Goal: Use online tool/utility: Utilize a website feature to perform a specific function

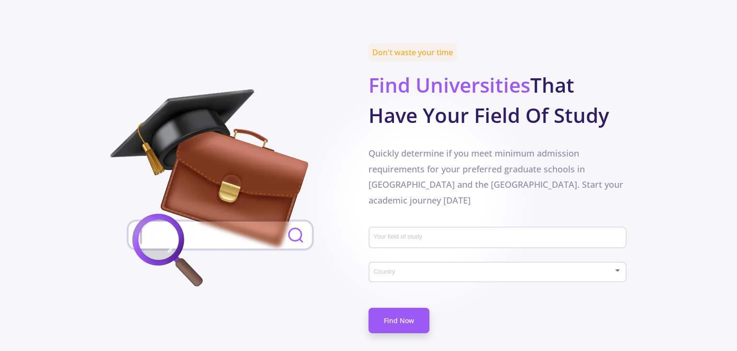
scroll to position [456, 0]
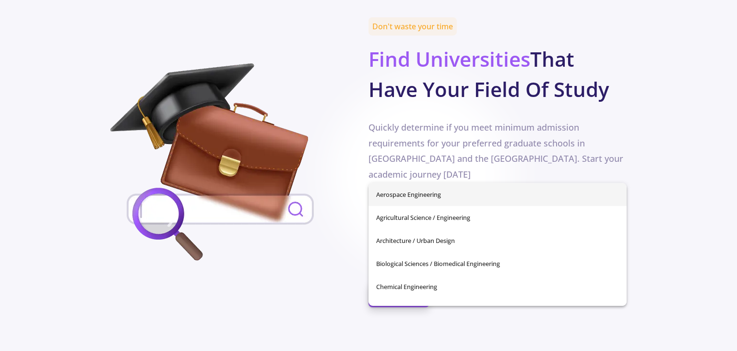
click at [401, 208] on input "Your field of study" at bounding box center [498, 212] width 251 height 9
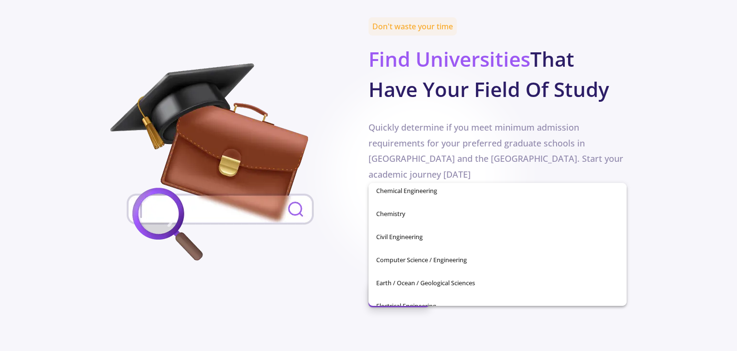
scroll to position [124, 0]
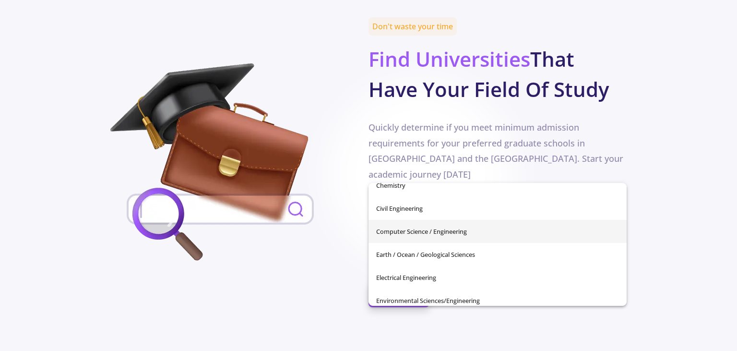
click at [476, 233] on span "Computer Science / Engineering" at bounding box center [497, 231] width 243 height 23
type input "Computer Science / Engineering"
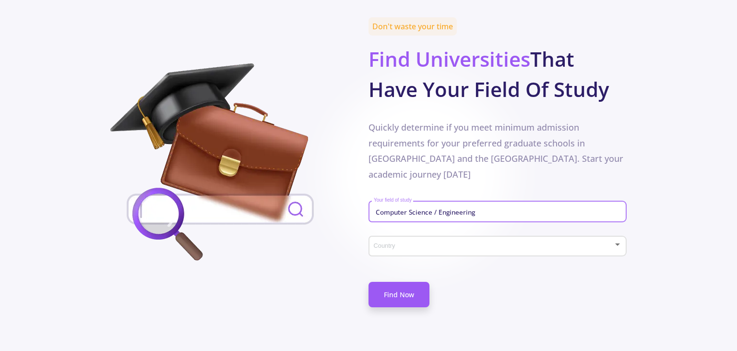
click at [512, 243] on span at bounding box center [494, 246] width 237 height 7
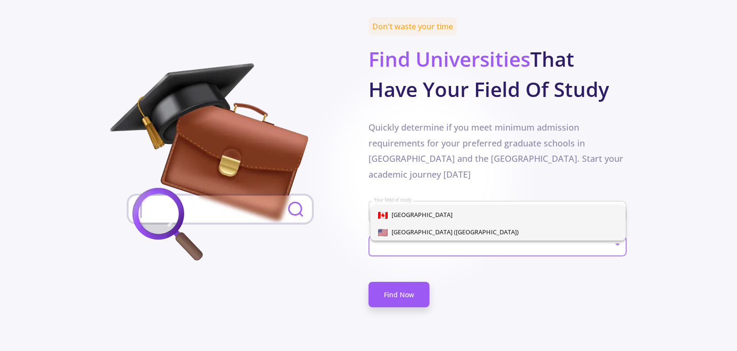
click at [483, 232] on span "[GEOGRAPHIC_DATA] ([GEOGRAPHIC_DATA])" at bounding box center [498, 231] width 240 height 17
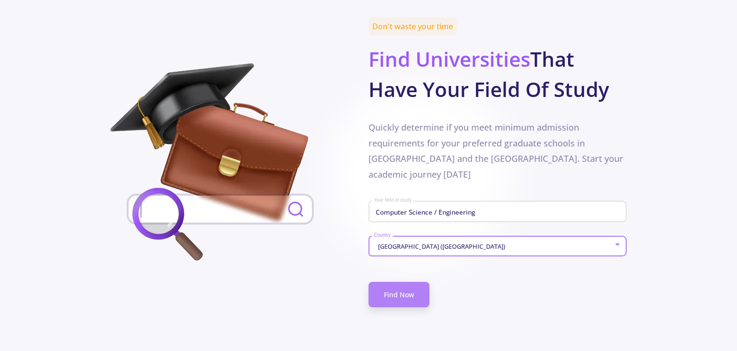
click at [410, 282] on link "Find Now" at bounding box center [398, 294] width 61 height 25
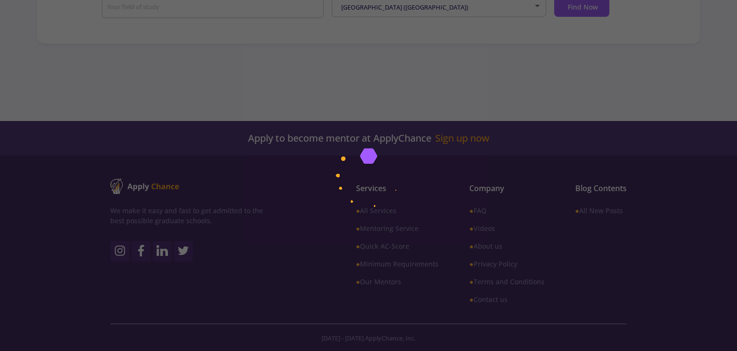
scroll to position [230, 0]
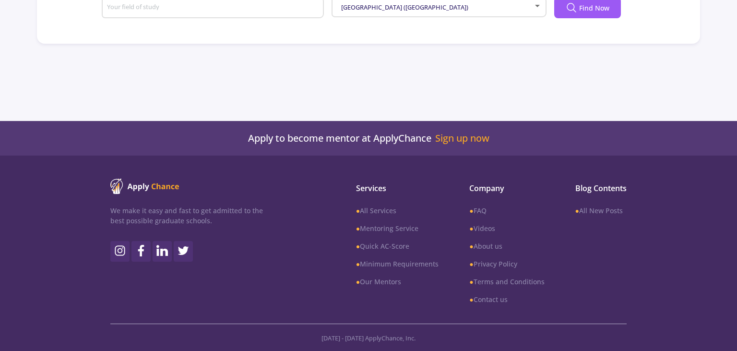
type input "Computer Science / Engineering"
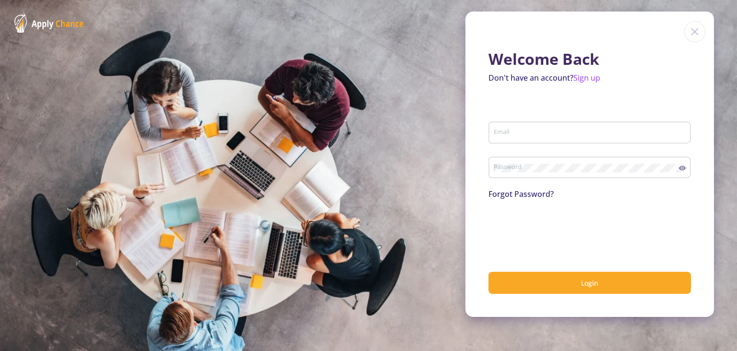
click at [694, 31] on img at bounding box center [694, 31] width 21 height 21
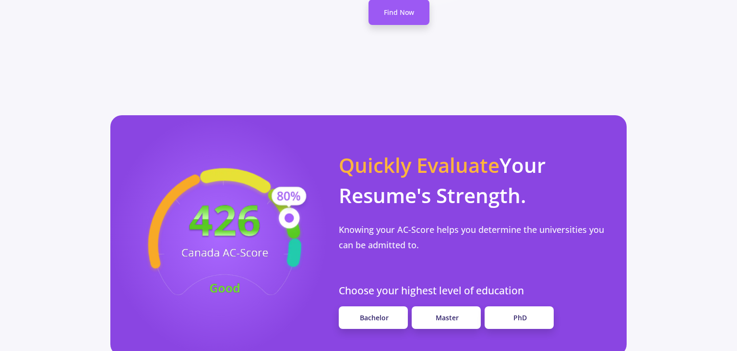
scroll to position [760, 0]
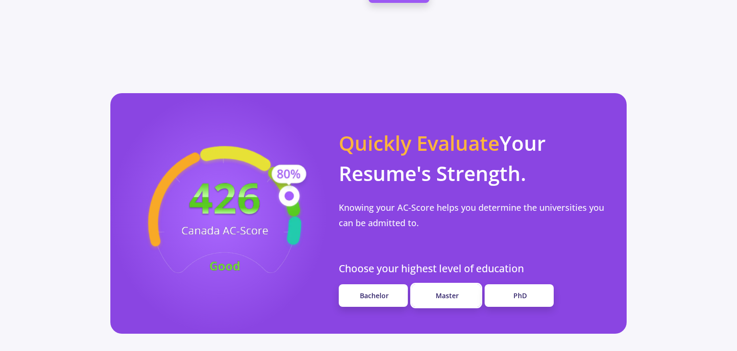
click at [452, 291] on span "Master" at bounding box center [447, 295] width 23 height 9
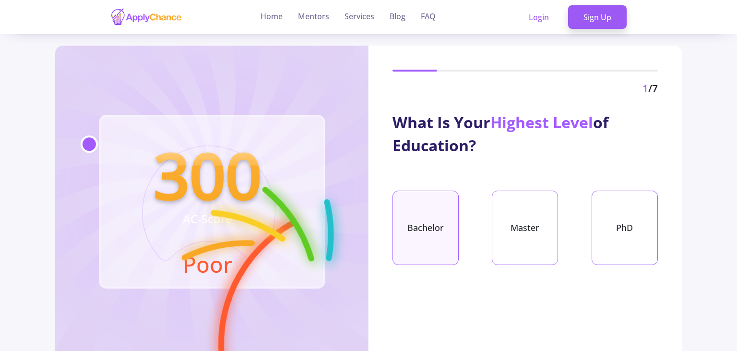
click at [426, 226] on div "Bachelor" at bounding box center [425, 227] width 66 height 74
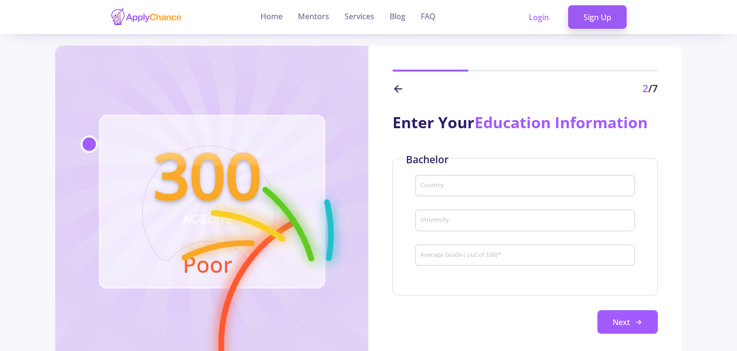
click at [456, 184] on input "Country" at bounding box center [527, 186] width 214 height 9
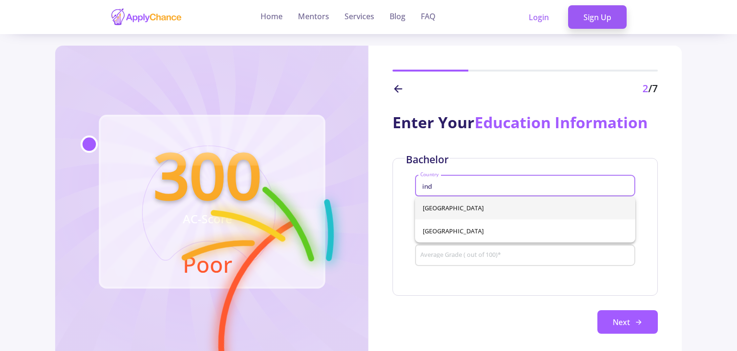
click at [434, 209] on span "[GEOGRAPHIC_DATA]" at bounding box center [525, 207] width 205 height 23
type input "[GEOGRAPHIC_DATA]"
click at [456, 218] on input "University" at bounding box center [527, 220] width 214 height 9
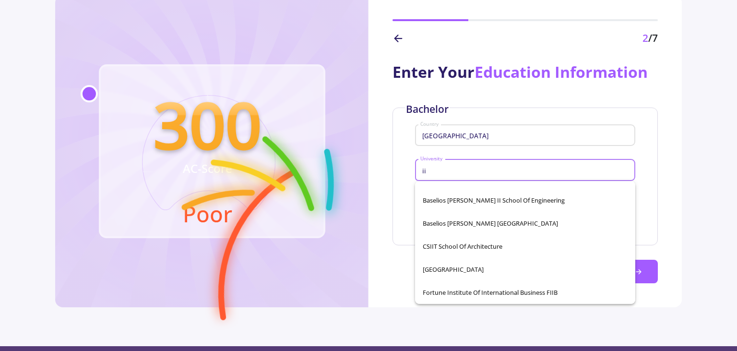
scroll to position [867, 0]
type input "i"
type input "o"
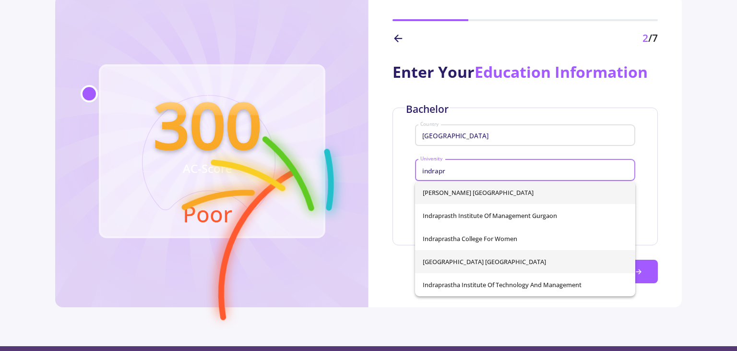
click at [517, 264] on span "[GEOGRAPHIC_DATA] [GEOGRAPHIC_DATA]" at bounding box center [525, 261] width 205 height 23
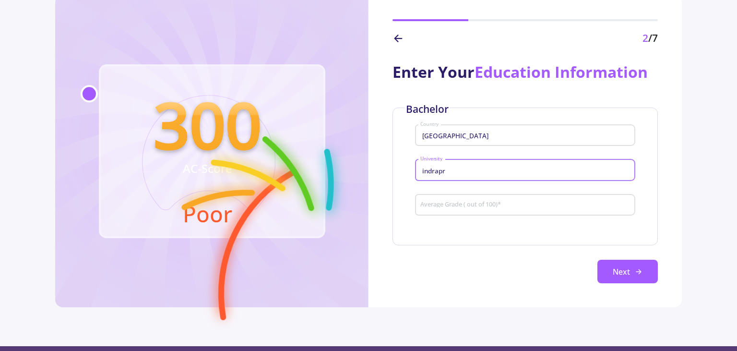
type input "[GEOGRAPHIC_DATA] [GEOGRAPHIC_DATA]"
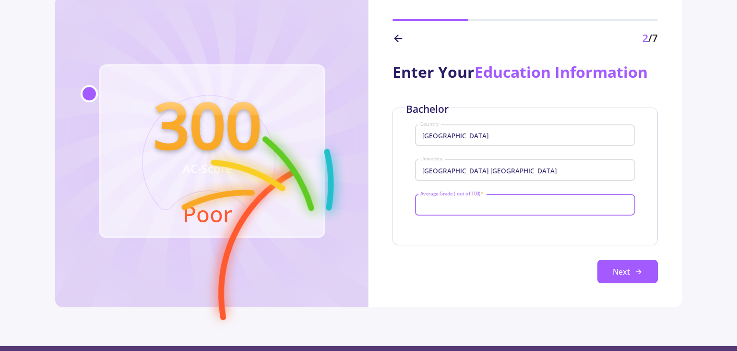
click at [499, 203] on input "Average Grade ( out of 100) *" at bounding box center [527, 205] width 214 height 9
type input "84"
click at [624, 273] on button "Next" at bounding box center [627, 272] width 60 height 24
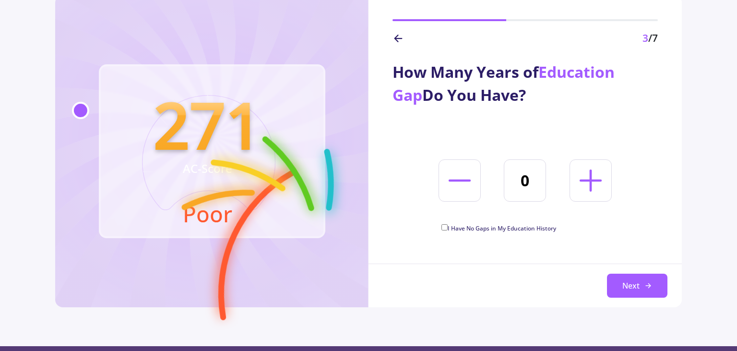
click at [591, 176] on line at bounding box center [591, 180] width 0 height 20
click at [460, 178] on icon at bounding box center [460, 181] width 36 height 36
type input "0"
click at [446, 226] on input "I Have No Gaps in My Education History" at bounding box center [444, 227] width 6 height 6
checkbox input "true"
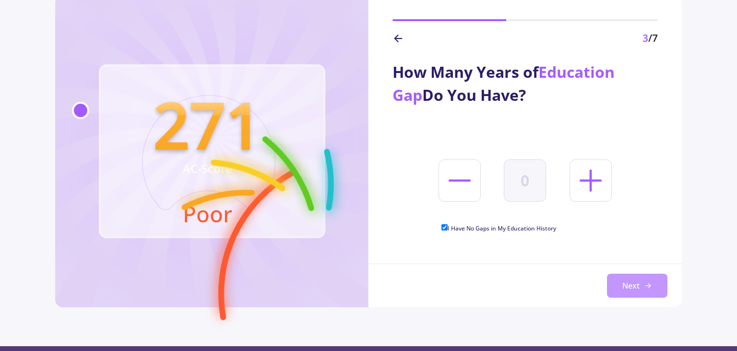
click at [630, 284] on button "Next" at bounding box center [637, 285] width 60 height 24
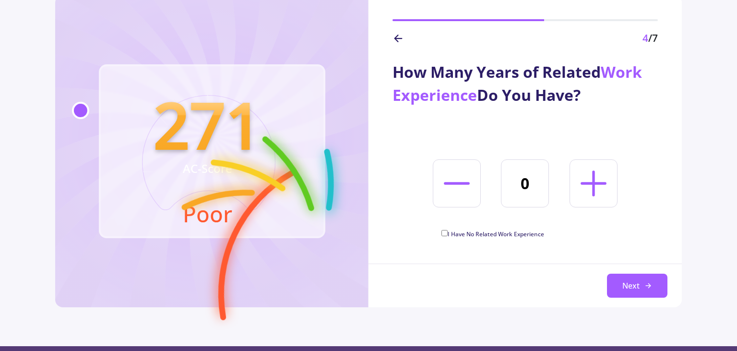
click at [594, 181] on line at bounding box center [594, 182] width 0 height 23
type input "2"
click at [629, 289] on button "Next" at bounding box center [637, 285] width 60 height 24
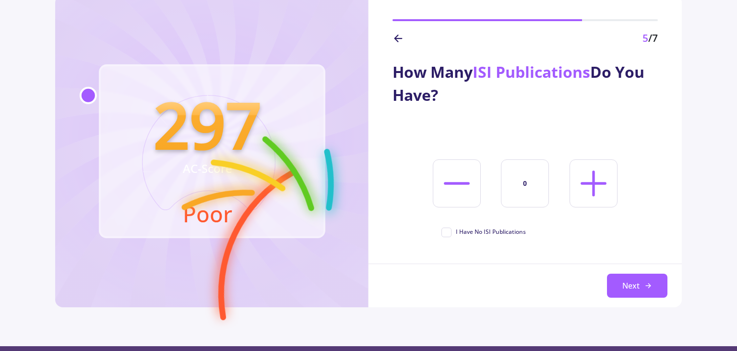
click at [595, 180] on icon at bounding box center [593, 183] width 41 height 41
type input "1"
click at [630, 284] on button "Next" at bounding box center [637, 285] width 60 height 24
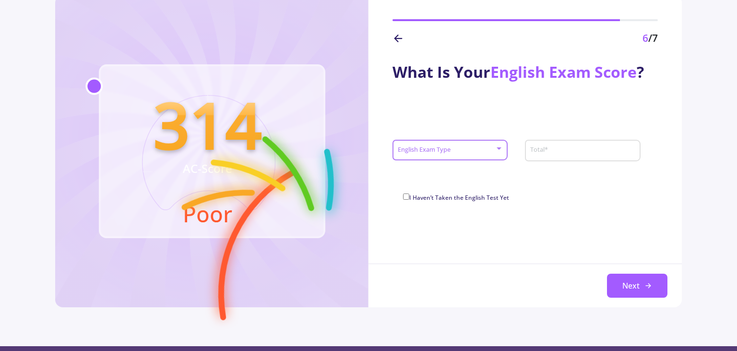
click at [498, 149] on div at bounding box center [499, 148] width 5 height 2
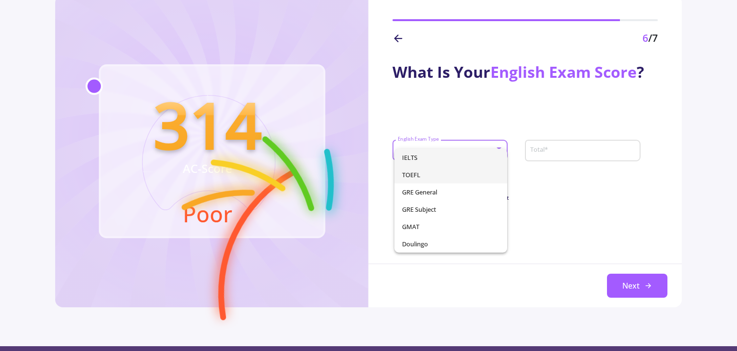
click at [457, 171] on span "TOEFL" at bounding box center [450, 174] width 97 height 17
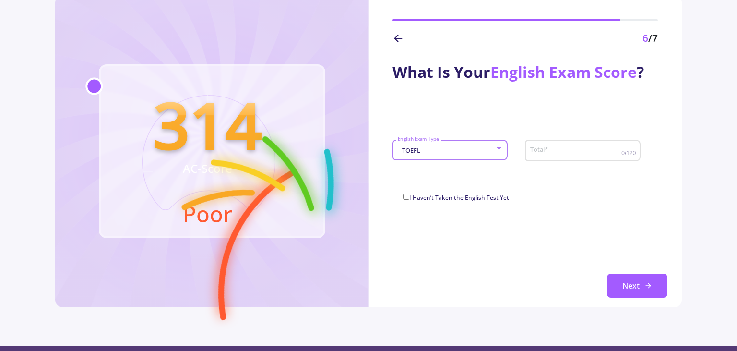
click at [588, 152] on input "Total *" at bounding box center [577, 150] width 94 height 9
type input "102"
click at [632, 284] on button "Next" at bounding box center [637, 285] width 60 height 24
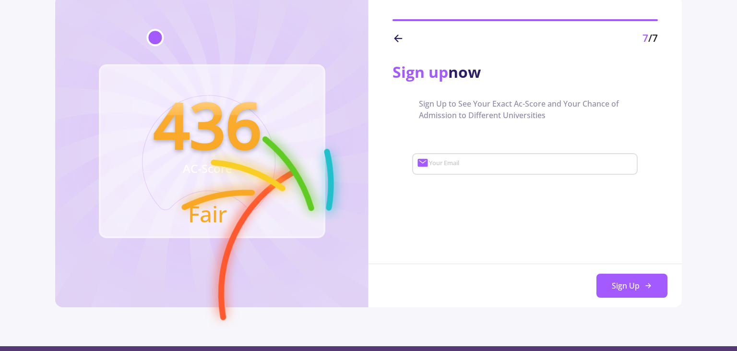
click at [461, 161] on input "Your Email" at bounding box center [531, 164] width 207 height 9
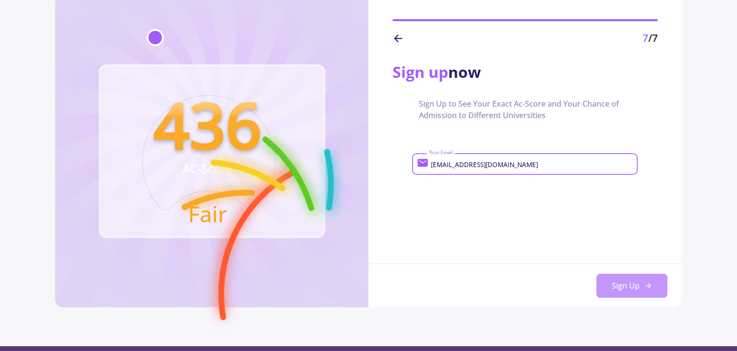
type input "[EMAIL_ADDRESS][DOMAIN_NAME]"
click at [639, 288] on button "Sign Up" at bounding box center [631, 285] width 71 height 24
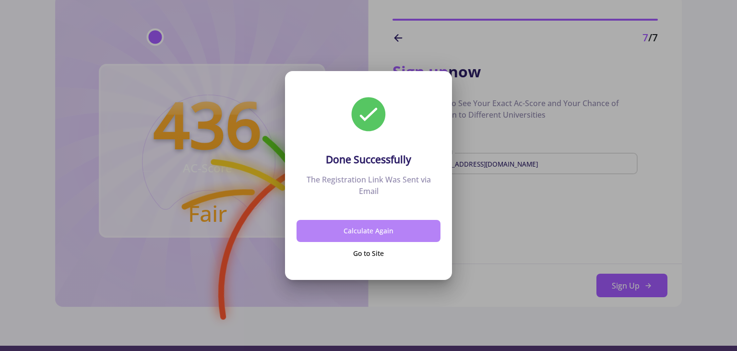
click at [367, 230] on button "Calculate Again" at bounding box center [369, 231] width 144 height 23
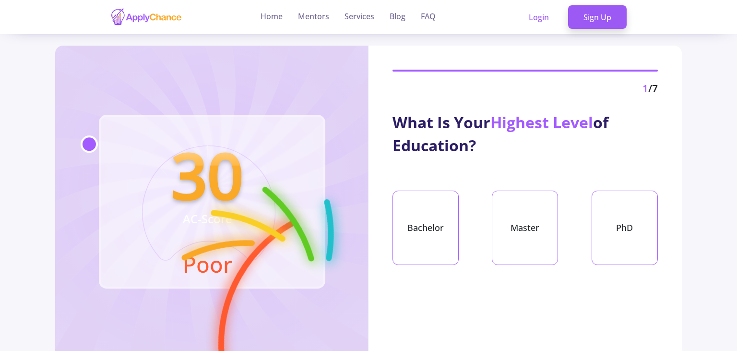
scroll to position [50, 0]
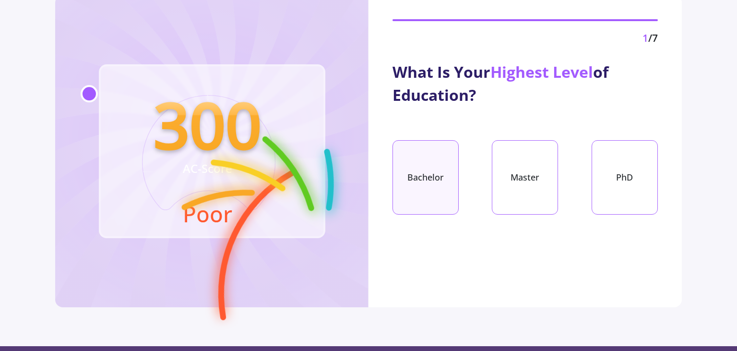
click at [421, 192] on div "Bachelor" at bounding box center [425, 177] width 66 height 74
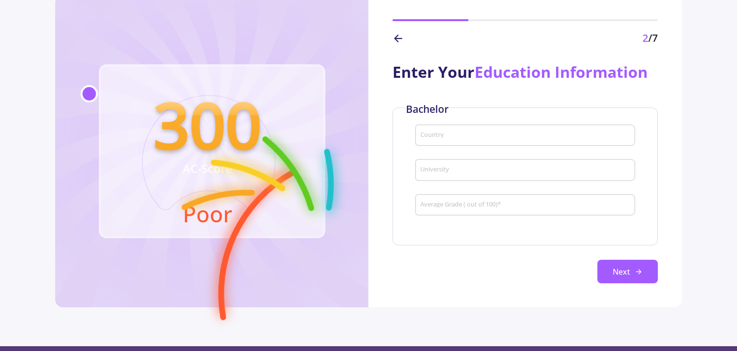
scroll to position [0, 0]
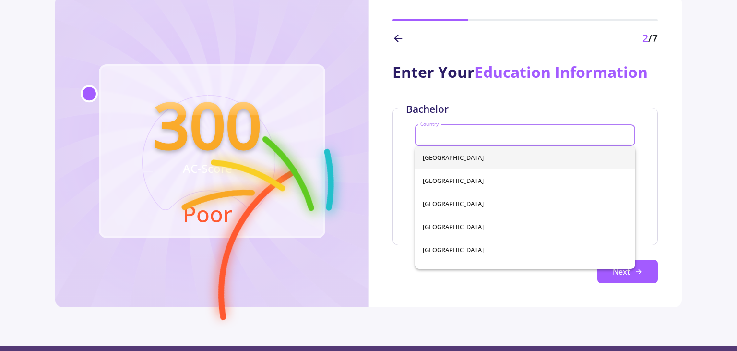
click at [496, 134] on input "Country" at bounding box center [527, 135] width 214 height 9
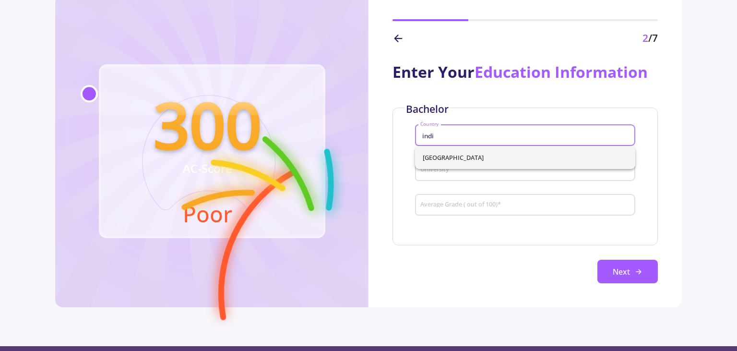
click at [488, 153] on span "[GEOGRAPHIC_DATA]" at bounding box center [525, 157] width 205 height 23
type input "[GEOGRAPHIC_DATA]"
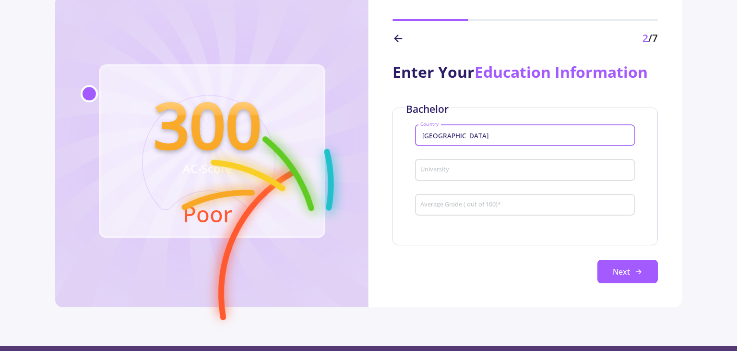
click at [454, 174] on input "University" at bounding box center [527, 170] width 214 height 9
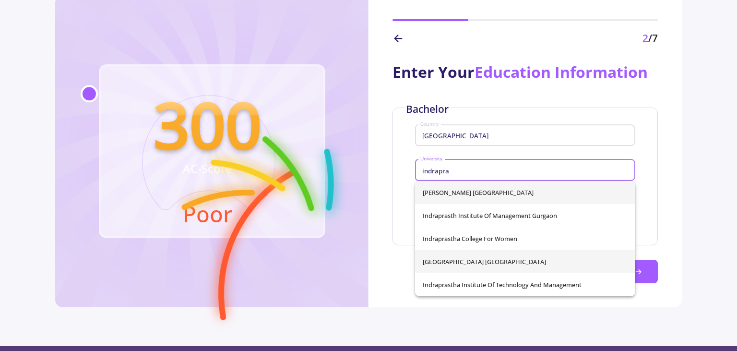
click at [549, 257] on span "[GEOGRAPHIC_DATA] [GEOGRAPHIC_DATA]" at bounding box center [525, 261] width 205 height 23
type input "[GEOGRAPHIC_DATA] [GEOGRAPHIC_DATA]"
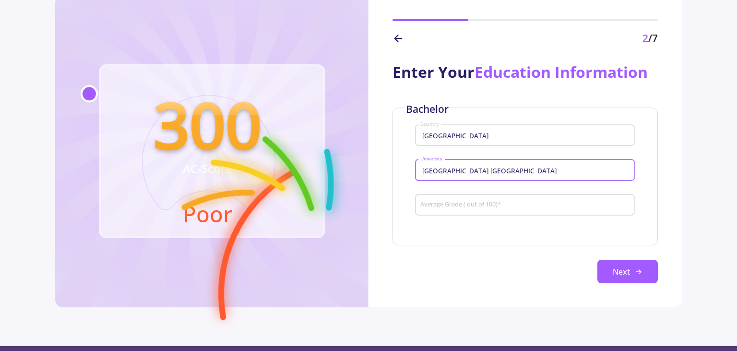
click at [456, 201] on div "Average Grade ( out of 100) *" at bounding box center [525, 202] width 211 height 25
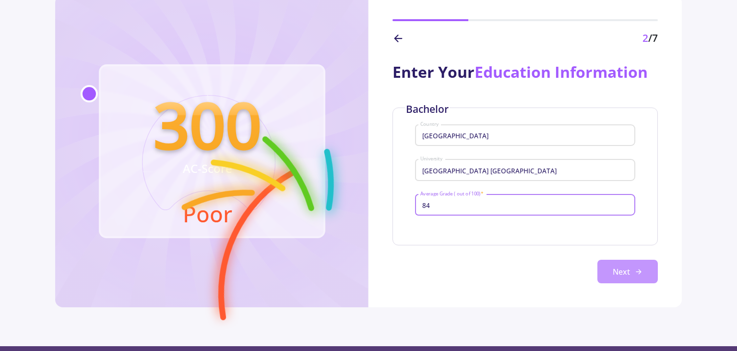
type input "84"
click at [636, 270] on icon at bounding box center [639, 272] width 8 height 8
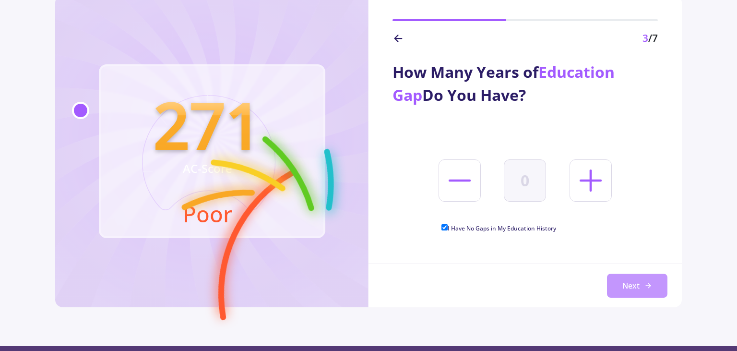
click at [628, 282] on button "Next" at bounding box center [637, 285] width 60 height 24
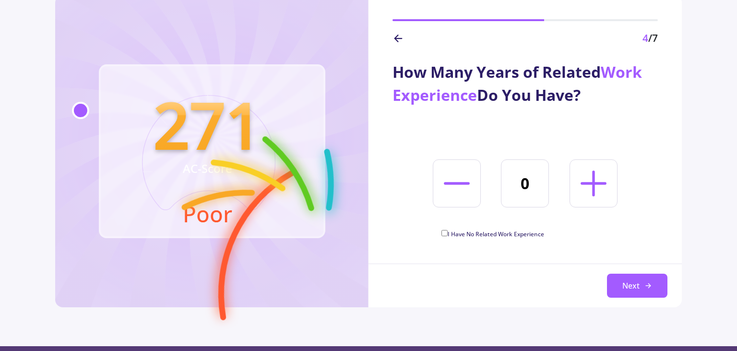
click at [590, 183] on line at bounding box center [593, 183] width 23 height 0
click at [598, 180] on icon at bounding box center [593, 183] width 41 height 41
type input "2"
click at [628, 280] on button "Next" at bounding box center [637, 285] width 60 height 24
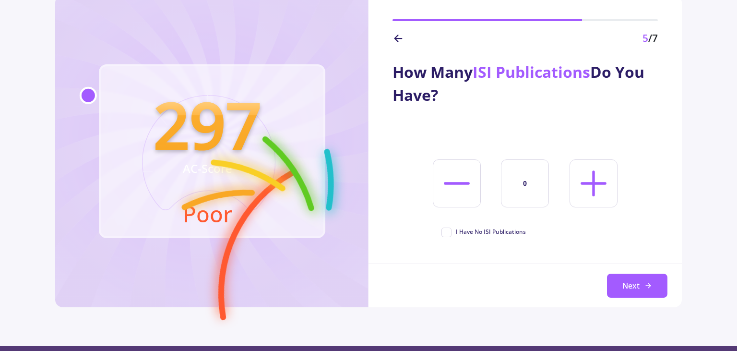
click at [590, 183] on line at bounding box center [593, 183] width 23 height 0
type input "1"
click at [631, 282] on button "Next" at bounding box center [637, 285] width 60 height 24
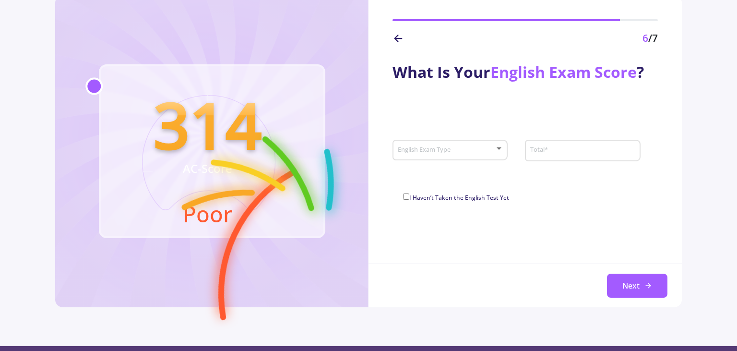
click at [481, 144] on div "English Exam Type" at bounding box center [450, 148] width 106 height 24
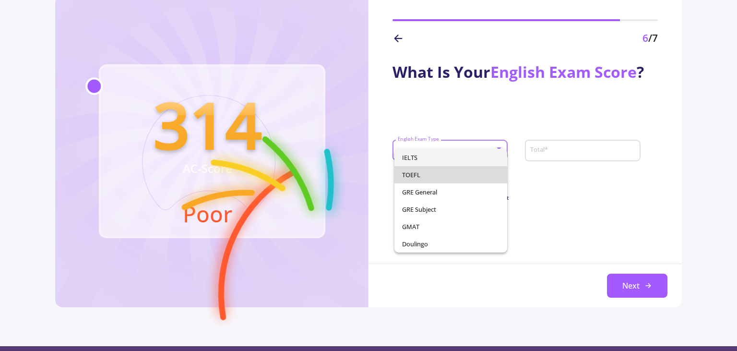
click at [431, 170] on span "TOEFL" at bounding box center [450, 174] width 97 height 17
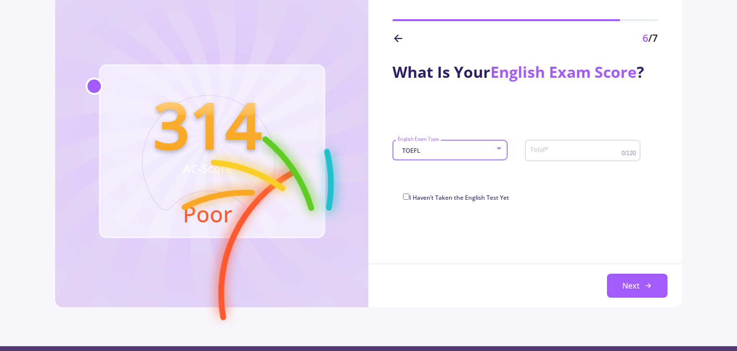
click at [592, 151] on input "Total *" at bounding box center [577, 150] width 94 height 9
type input "102"
click at [630, 285] on button "Next" at bounding box center [637, 285] width 60 height 24
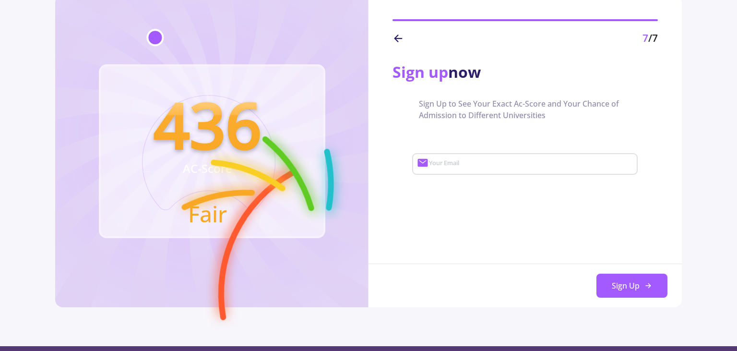
click at [399, 38] on line at bounding box center [398, 38] width 7 height 0
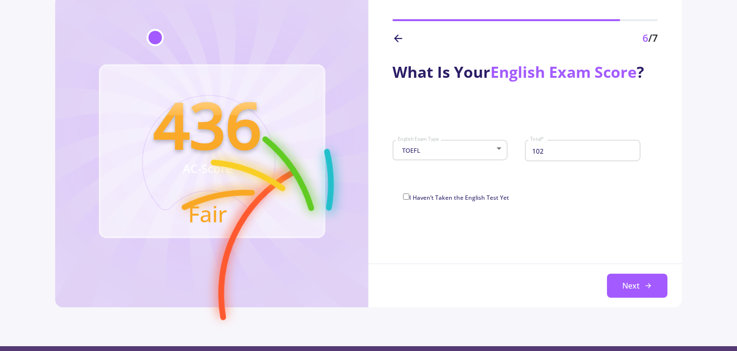
click at [496, 148] on div at bounding box center [499, 149] width 9 height 8
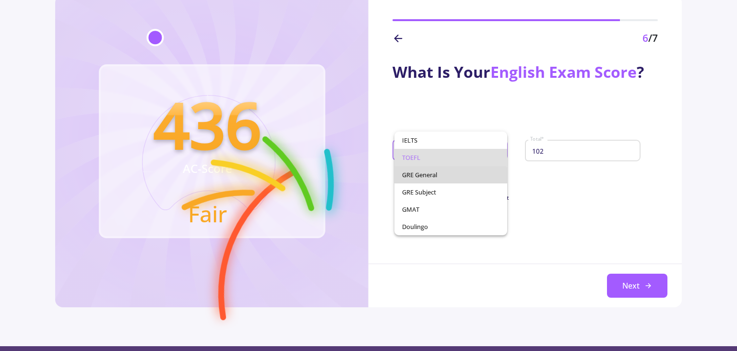
click at [435, 176] on span "GRE General" at bounding box center [450, 174] width 97 height 17
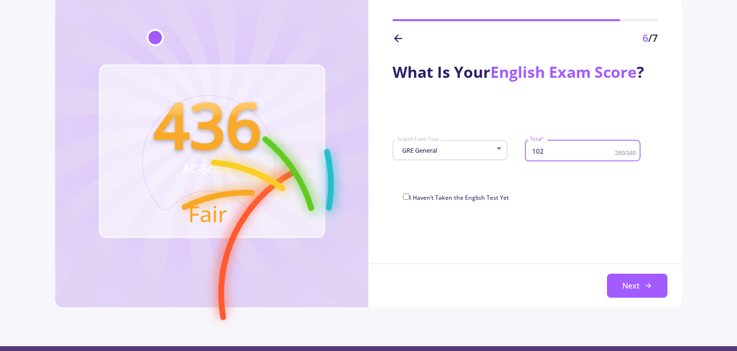
drag, startPoint x: 564, startPoint y: 150, endPoint x: 511, endPoint y: 150, distance: 53.7
click at [530, 150] on input "102" at bounding box center [574, 150] width 88 height 9
type input "325"
click at [638, 287] on button "Next" at bounding box center [637, 285] width 60 height 24
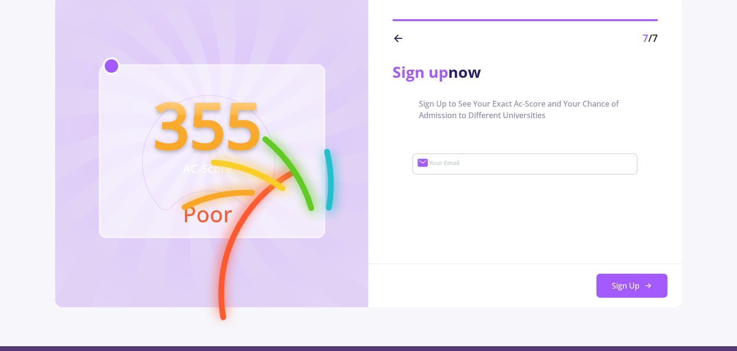
click at [399, 38] on line at bounding box center [398, 38] width 7 height 0
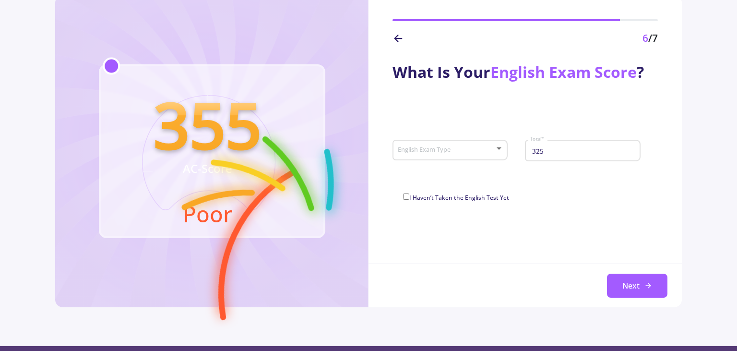
click at [399, 38] on line at bounding box center [398, 38] width 7 height 0
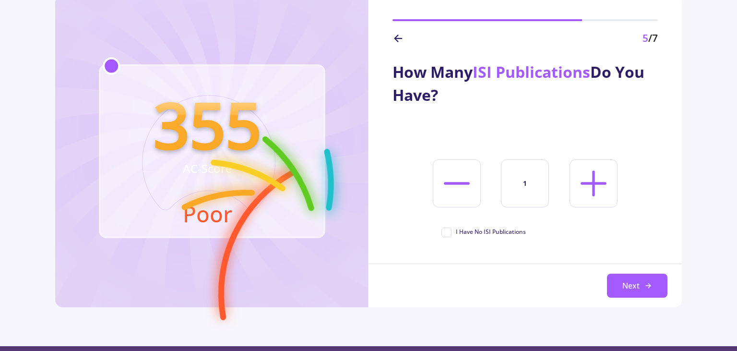
click at [399, 38] on line at bounding box center [398, 38] width 7 height 0
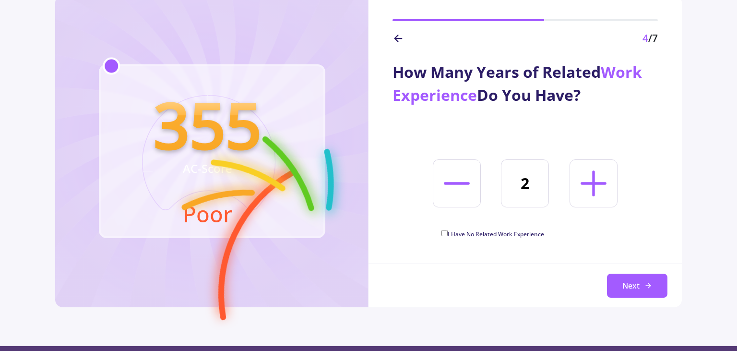
click at [399, 38] on line at bounding box center [398, 38] width 7 height 0
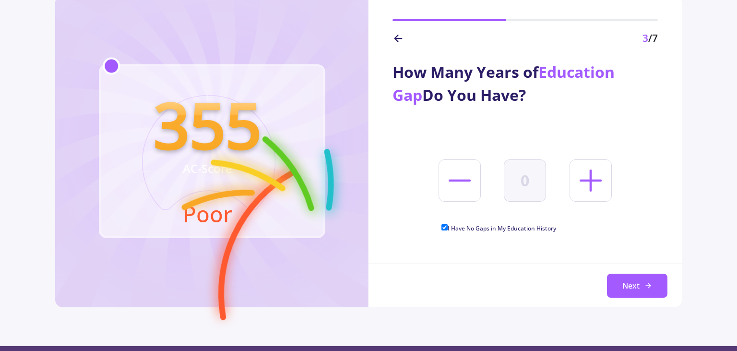
click at [399, 38] on line at bounding box center [398, 38] width 7 height 0
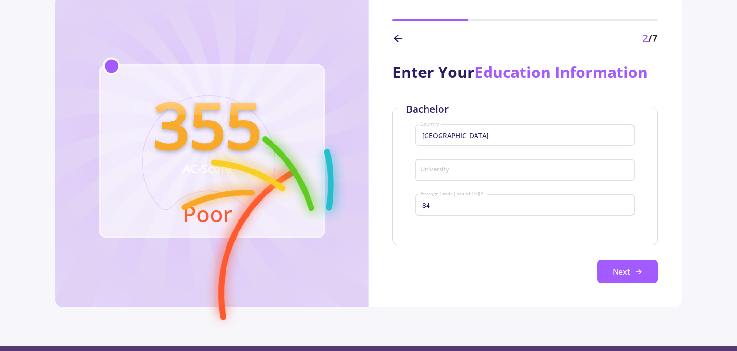
click at [399, 38] on line at bounding box center [398, 38] width 7 height 0
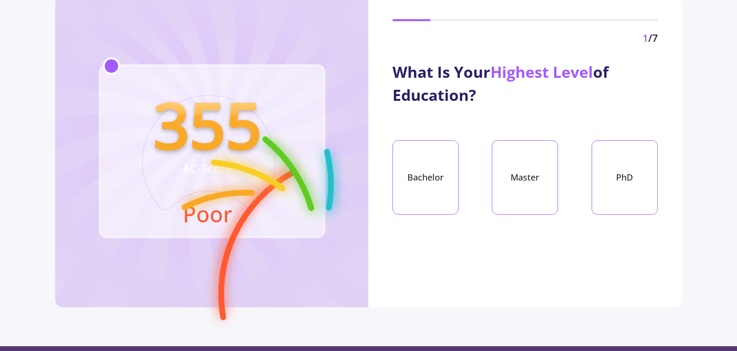
click at [399, 38] on div "1 /7" at bounding box center [524, 38] width 265 height 15
